Goal: Task Accomplishment & Management: Use online tool/utility

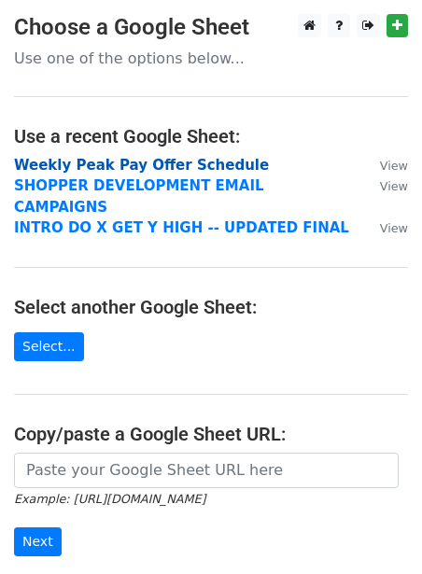
click at [93, 165] on strong "Weekly Peak Pay Offer Schedule" at bounding box center [141, 165] width 255 height 17
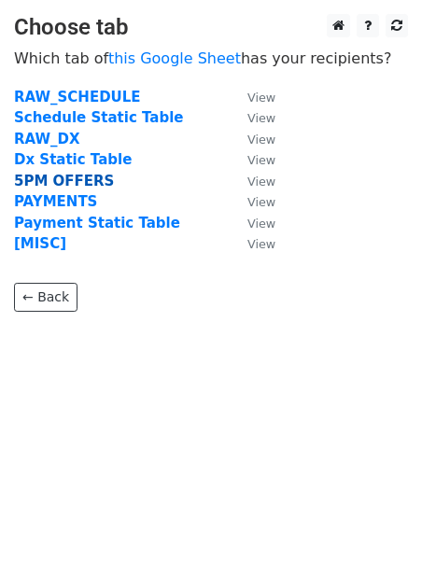
click at [83, 176] on strong "5PM OFFERS" at bounding box center [64, 181] width 100 height 17
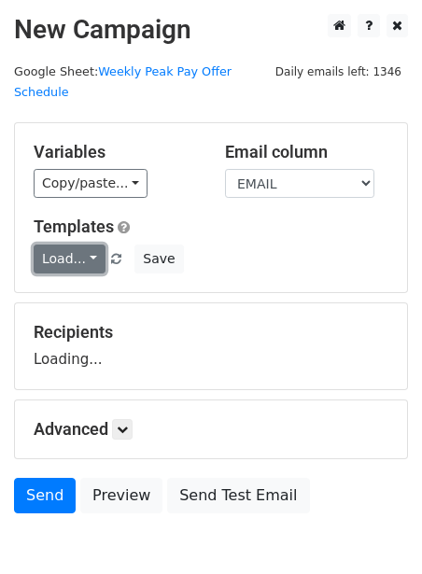
click at [62, 245] on link "Load..." at bounding box center [70, 259] width 72 height 29
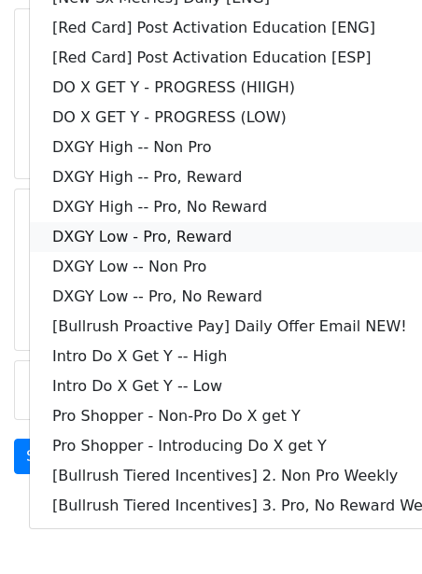
scroll to position [145, 0]
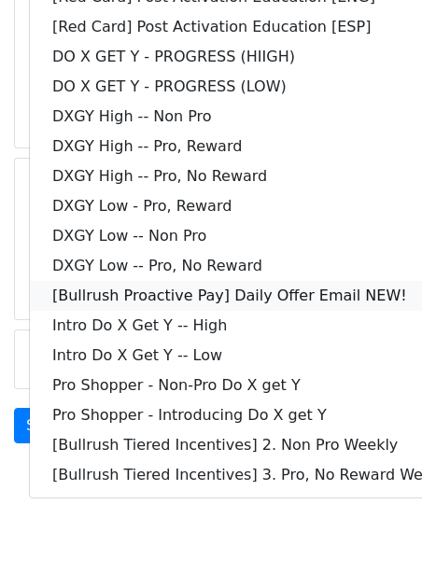
click at [187, 281] on link "[Bullrush Proactive Pay] Daily Offer Email NEW!" at bounding box center [253, 296] width 446 height 30
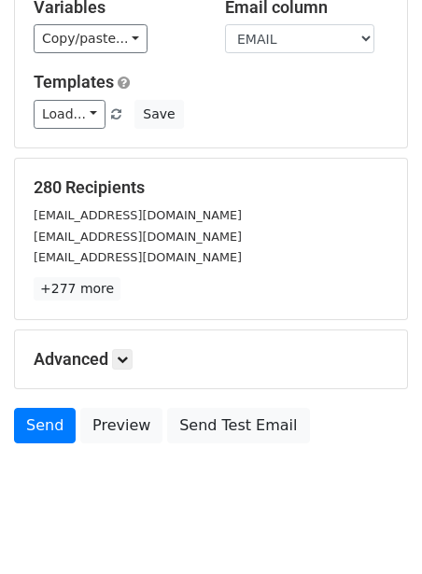
scroll to position [151, 0]
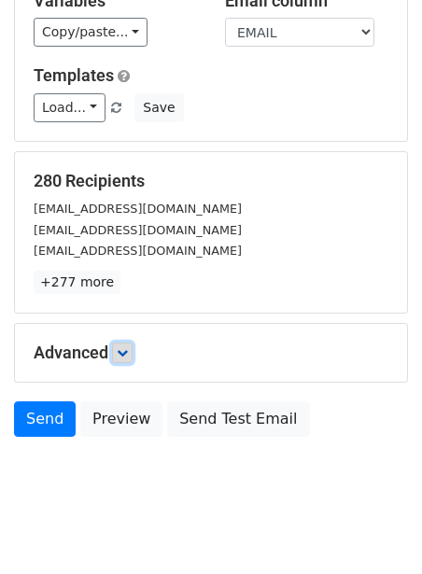
click at [123, 347] on icon at bounding box center [122, 352] width 11 height 11
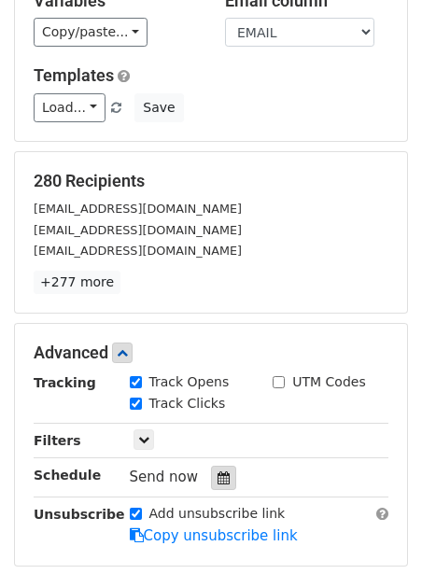
click at [218, 471] on icon at bounding box center [224, 477] width 12 height 13
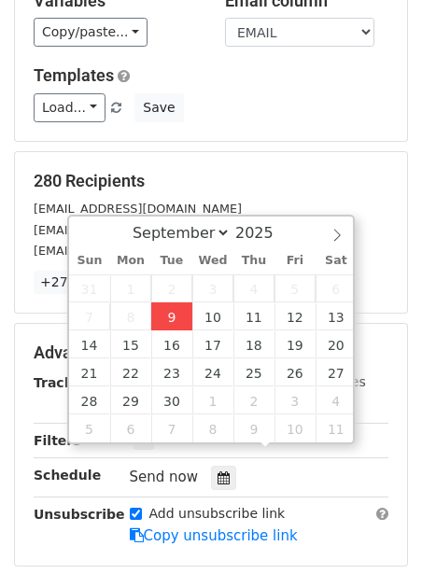
type input "2025-09-09 12:00"
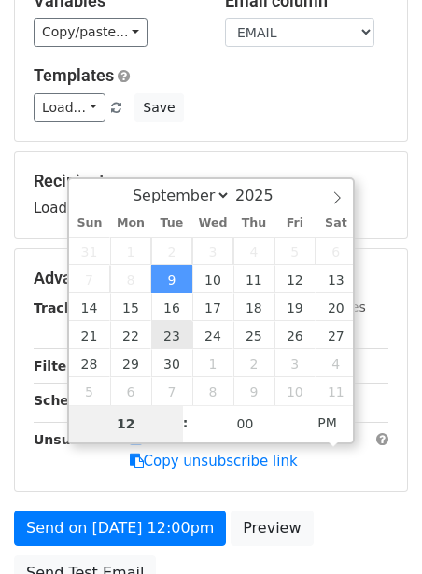
type input "2"
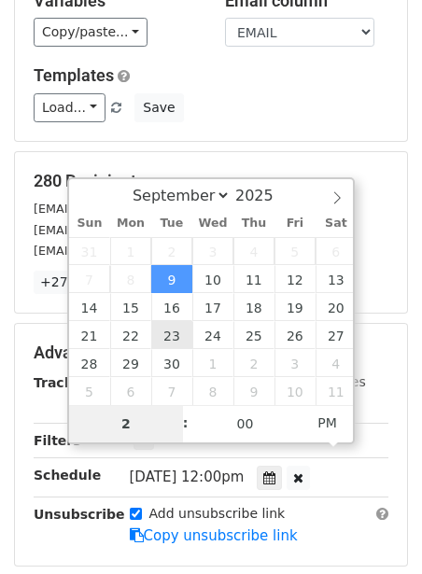
type input "2025-09-09 14:00"
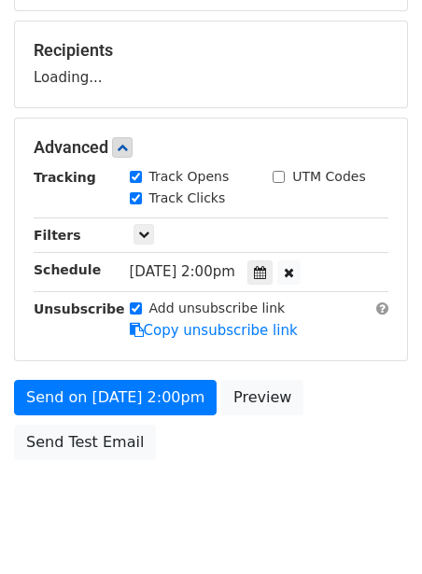
scroll to position [303, 0]
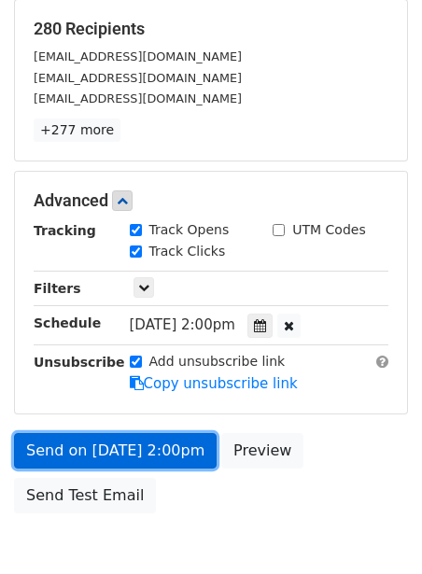
click at [102, 433] on link "Send on Sep 9 at 2:00pm" at bounding box center [115, 450] width 203 height 35
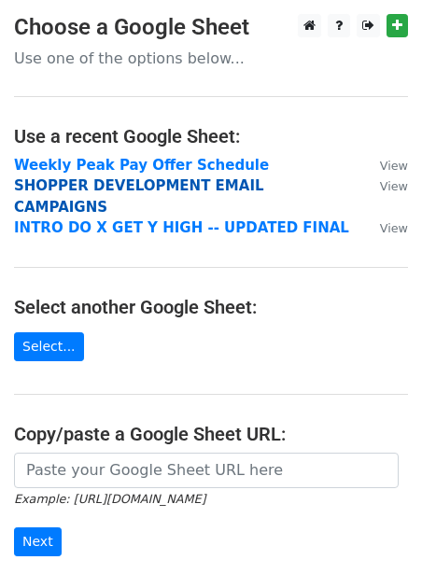
click at [109, 184] on strong "SHOPPER DEVELOPMENT EMAIL CAMPAIGNS" at bounding box center [139, 196] width 250 height 38
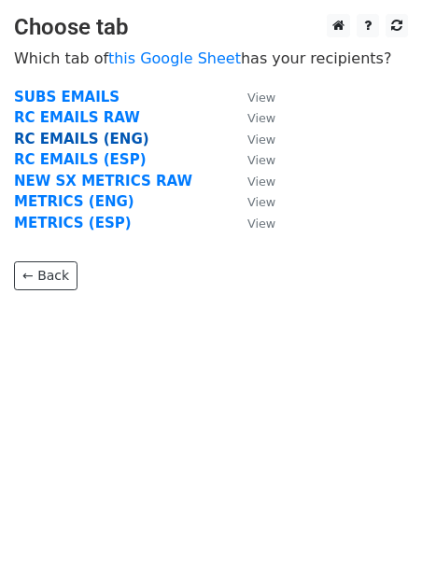
click at [82, 136] on strong "RC EMAILS (ENG)" at bounding box center [81, 139] width 135 height 17
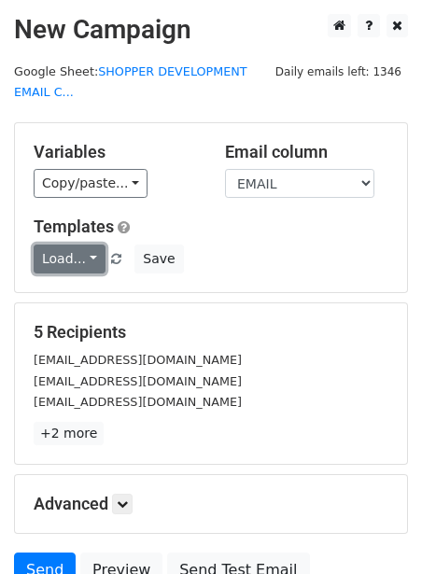
click at [59, 248] on link "Load..." at bounding box center [70, 259] width 72 height 29
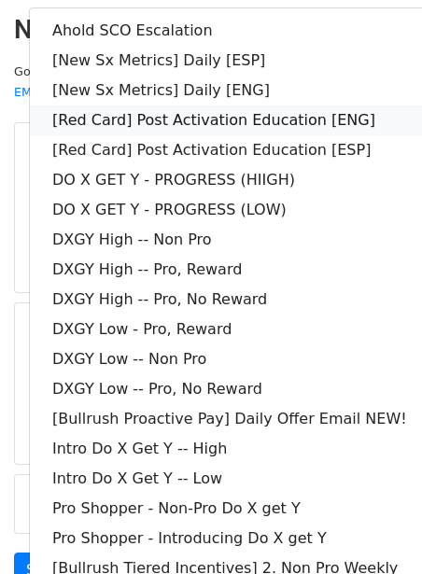
click at [226, 124] on link "[Red Card] Post Activation Education [ENG]" at bounding box center [253, 120] width 446 height 30
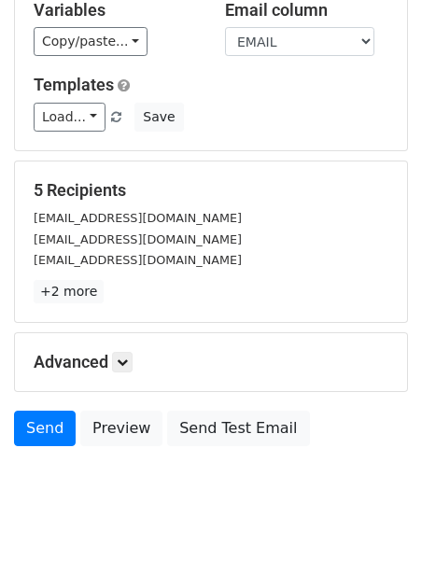
scroll to position [143, 0]
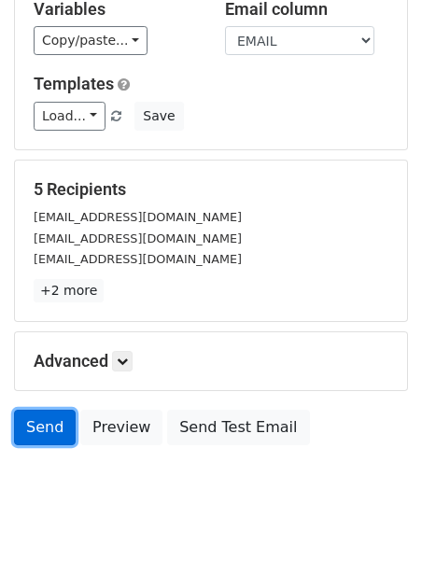
click at [52, 415] on link "Send" at bounding box center [45, 427] width 62 height 35
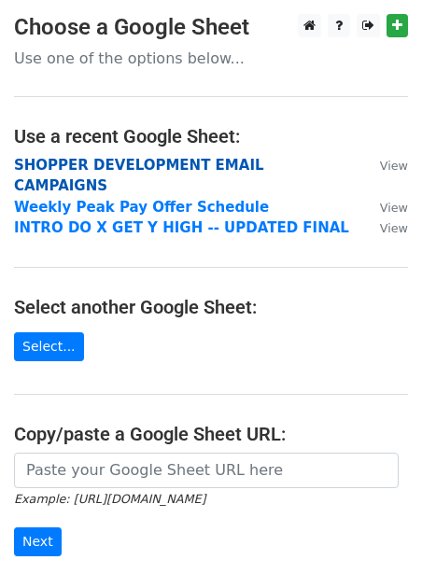
click at [146, 171] on strong "SHOPPER DEVELOPMENT EMAIL CAMPAIGNS" at bounding box center [139, 176] width 250 height 38
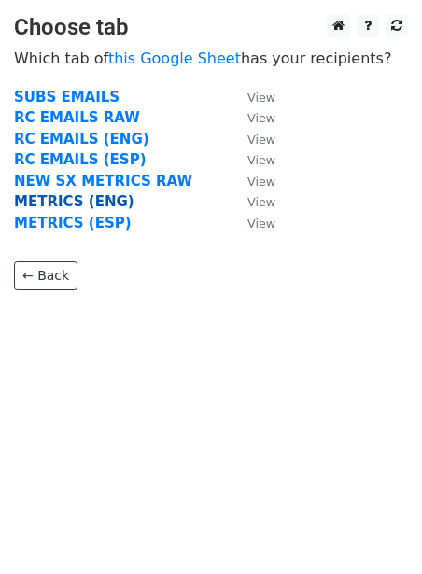
click at [108, 198] on strong "METRICS (ENG)" at bounding box center [74, 201] width 120 height 17
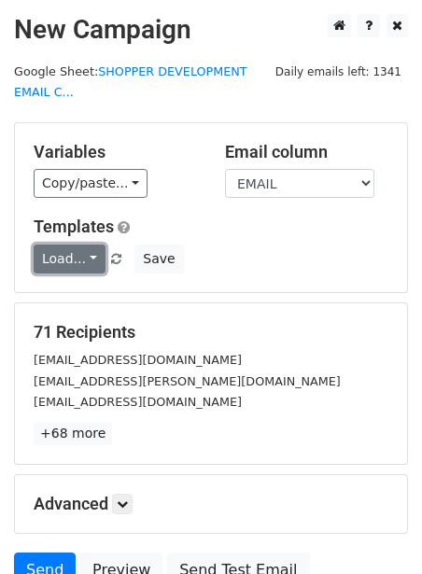
click at [63, 258] on link "Load..." at bounding box center [70, 259] width 72 height 29
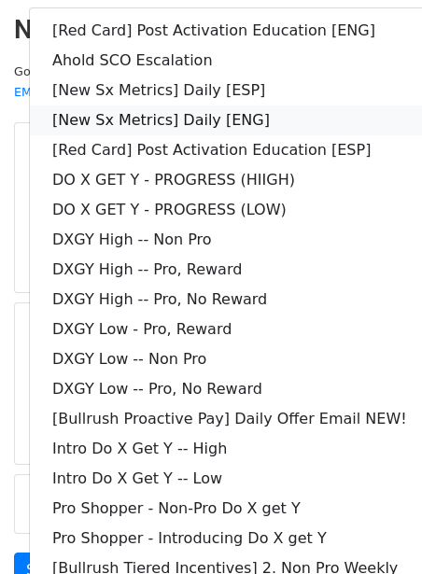
click at [223, 109] on link "[New Sx Metrics] Daily [ENG]" at bounding box center [253, 120] width 446 height 30
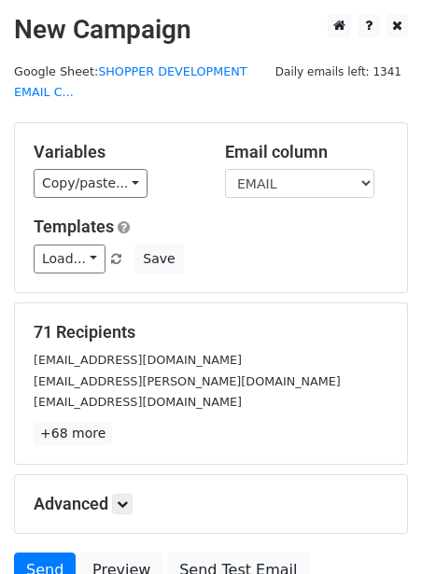
scroll to position [172, 0]
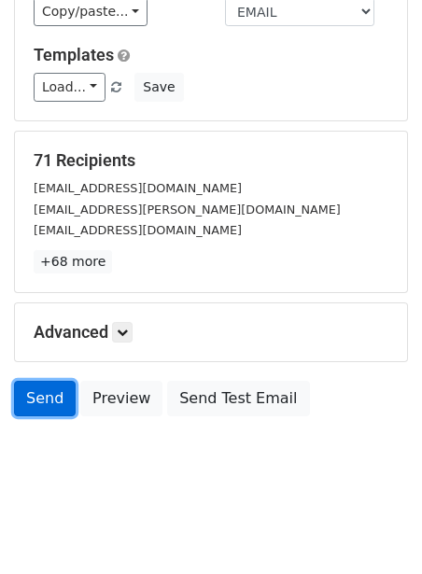
click at [49, 397] on link "Send" at bounding box center [45, 398] width 62 height 35
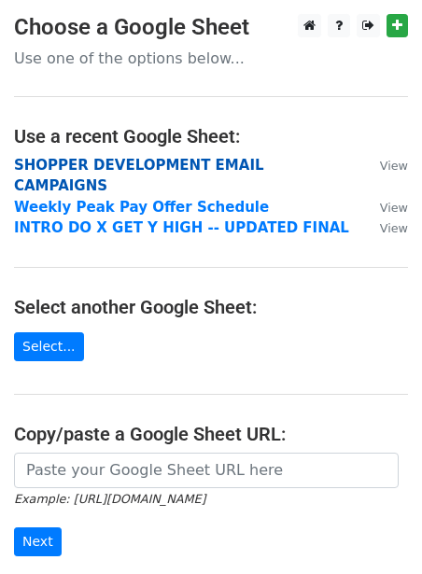
click at [101, 169] on strong "SHOPPER DEVELOPMENT EMAIL CAMPAIGNS" at bounding box center [139, 176] width 250 height 38
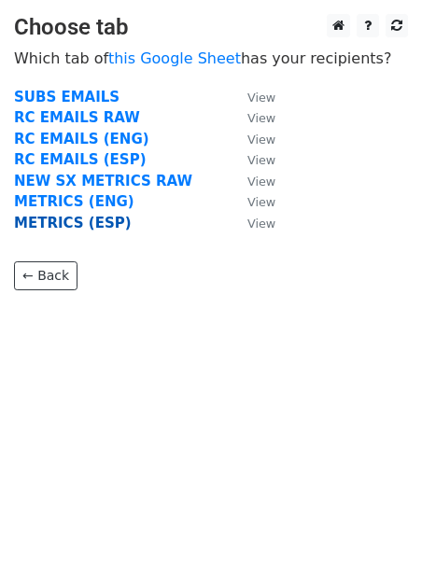
click at [59, 218] on strong "METRICS (ESP)" at bounding box center [73, 223] width 118 height 17
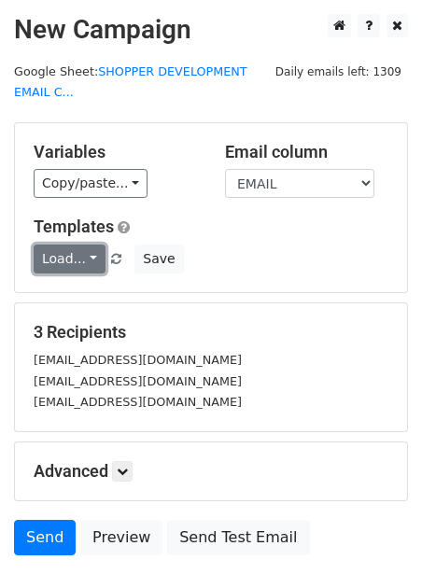
click at [48, 251] on link "Load..." at bounding box center [70, 259] width 72 height 29
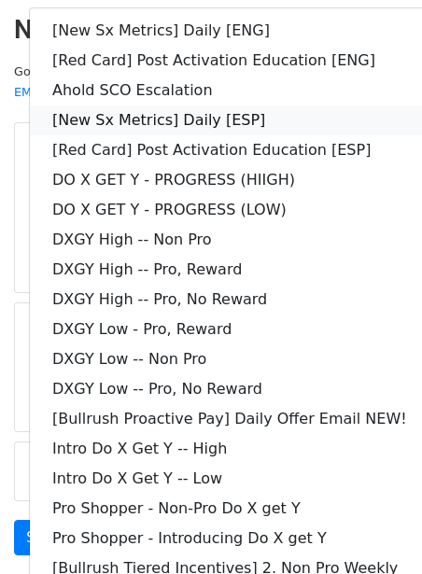
click at [183, 122] on link "[New Sx Metrics] Daily [ESP]" at bounding box center [253, 120] width 446 height 30
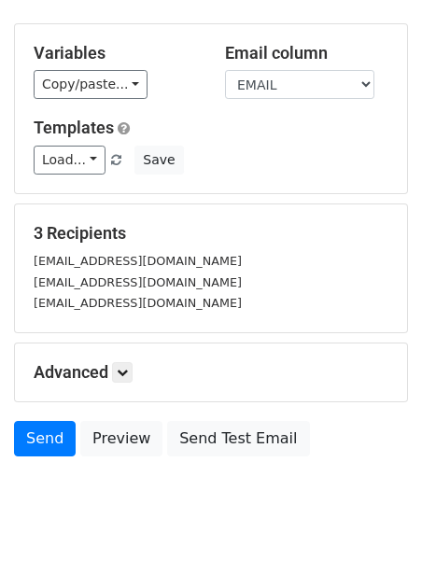
scroll to position [139, 0]
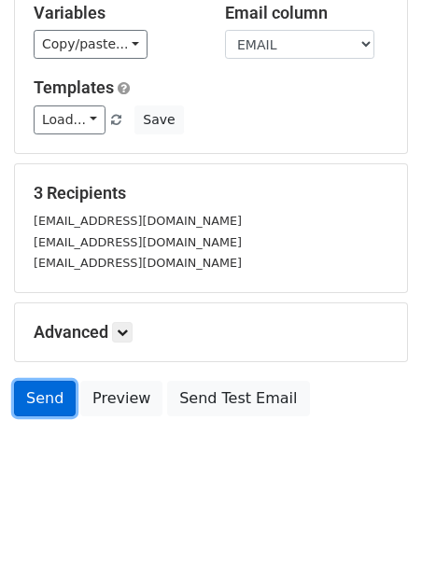
click at [39, 393] on link "Send" at bounding box center [45, 398] width 62 height 35
